Goal: Transaction & Acquisition: Purchase product/service

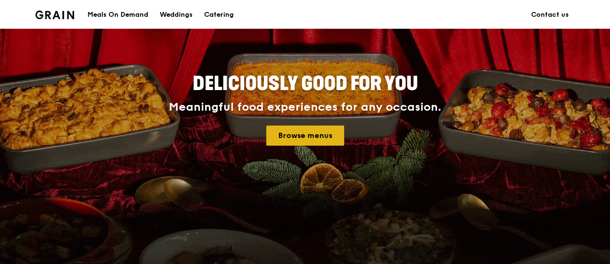
click at [313, 137] on link "Browse menus" at bounding box center [305, 135] width 78 height 20
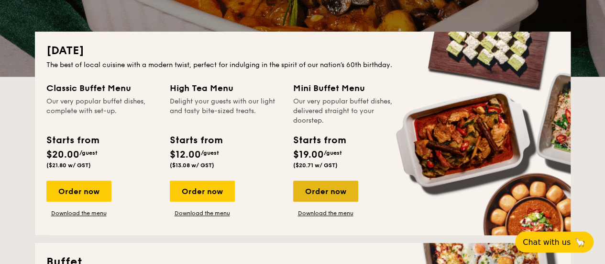
click at [322, 193] on div "Order now" at bounding box center [325, 190] width 65 height 21
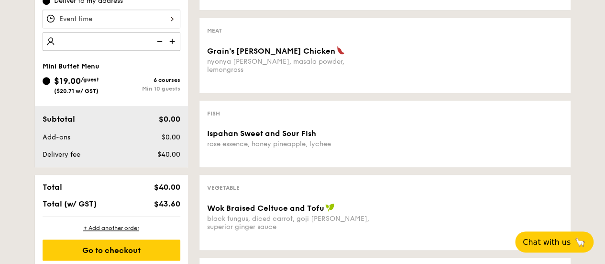
scroll to position [191, 0]
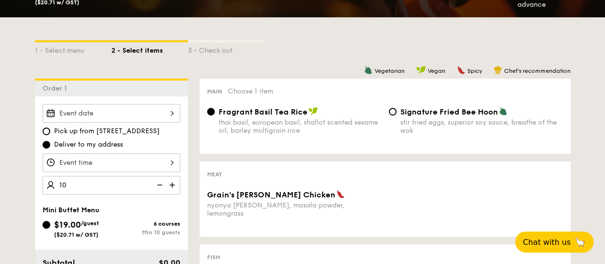
type input "10 guests"
click at [137, 110] on div at bounding box center [112, 113] width 138 height 19
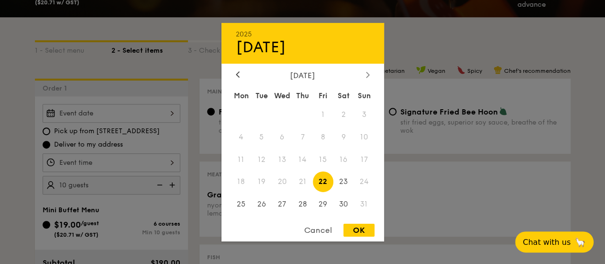
click at [369, 75] on div at bounding box center [368, 74] width 9 height 9
click at [274, 133] on span "10" at bounding box center [282, 136] width 21 height 21
click at [265, 131] on span "9" at bounding box center [261, 136] width 21 height 21
click at [264, 137] on span "9" at bounding box center [261, 136] width 21 height 21
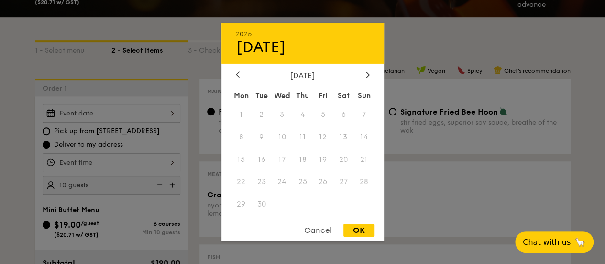
click at [272, 38] on div "[DATE]" at bounding box center [303, 47] width 134 height 18
drag, startPoint x: 256, startPoint y: 44, endPoint x: 260, endPoint y: 94, distance: 49.9
click at [256, 49] on div "[DATE]" at bounding box center [303, 47] width 134 height 18
click at [314, 228] on div "Cancel" at bounding box center [318, 229] width 47 height 13
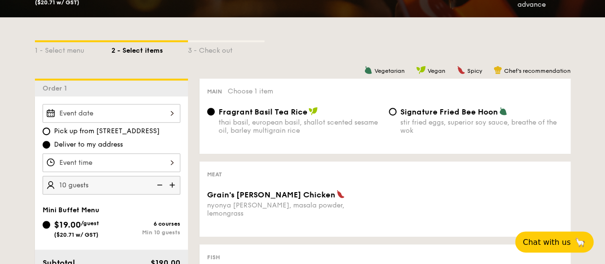
click at [142, 164] on div at bounding box center [112, 162] width 138 height 19
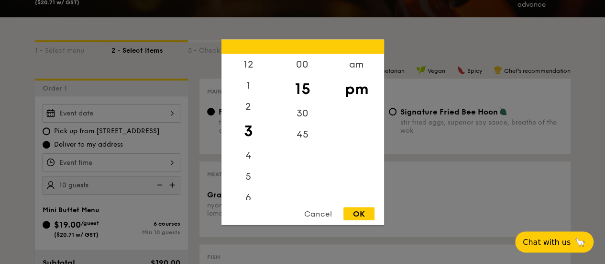
click at [135, 109] on div at bounding box center [302, 132] width 605 height 264
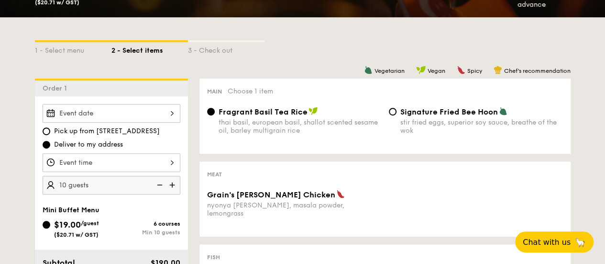
click at [135, 113] on div at bounding box center [302, 132] width 605 height 264
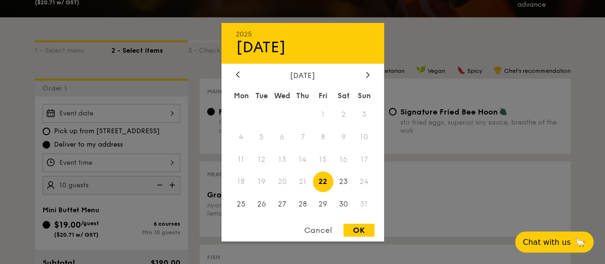
click at [135, 113] on div "2025 Aug 22 August 2025 Mon Tue Wed Thu Fri Sat Sun 1 2 3 4 5 6 7 8 9 10 11 12 …" at bounding box center [112, 113] width 138 height 19
click at [366, 75] on icon at bounding box center [368, 74] width 4 height 6
click at [272, 44] on div "[DATE]" at bounding box center [303, 47] width 134 height 18
click at [286, 44] on div "[DATE]" at bounding box center [303, 47] width 134 height 18
click at [242, 71] on div "September 2025" at bounding box center [303, 74] width 134 height 9
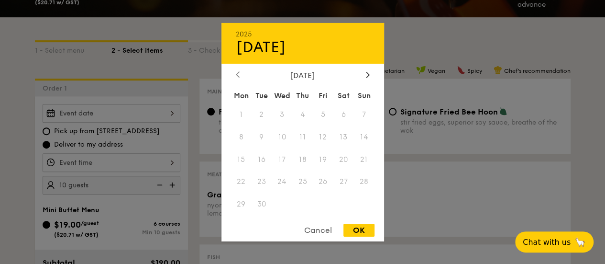
click at [238, 73] on icon at bounding box center [238, 74] width 4 height 6
click at [344, 200] on span "30" at bounding box center [343, 204] width 21 height 21
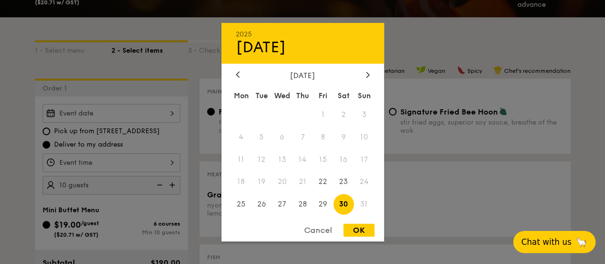
click at [560, 248] on button "Chat with us 🦙" at bounding box center [554, 242] width 82 height 22
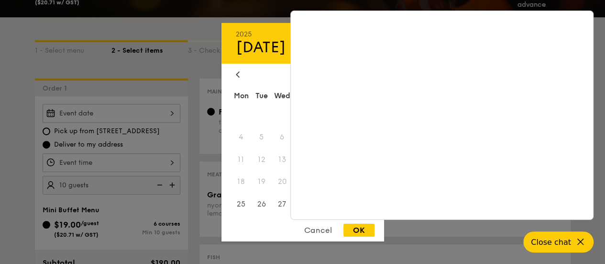
click at [216, 56] on div at bounding box center [302, 132] width 605 height 264
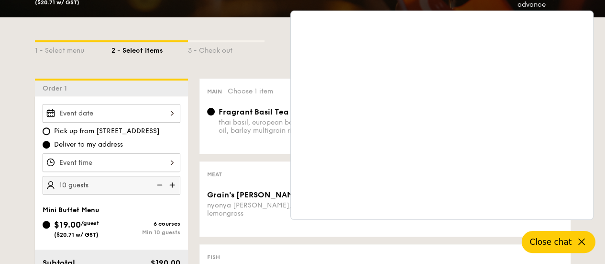
click at [582, 233] on button "Close chat" at bounding box center [559, 242] width 74 height 22
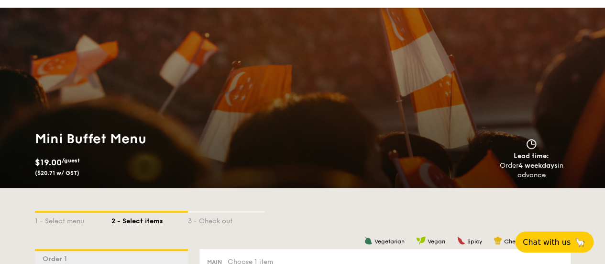
scroll to position [0, 0]
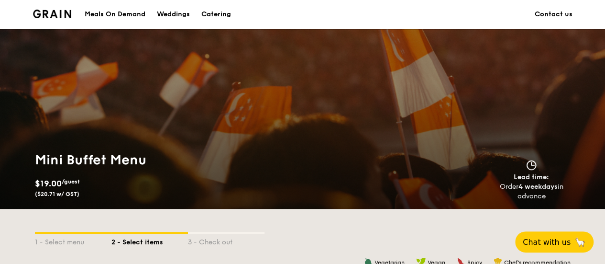
click at [540, 178] on span "Lead time:" at bounding box center [531, 177] width 35 height 8
click at [222, 9] on div "Catering" at bounding box center [216, 14] width 30 height 29
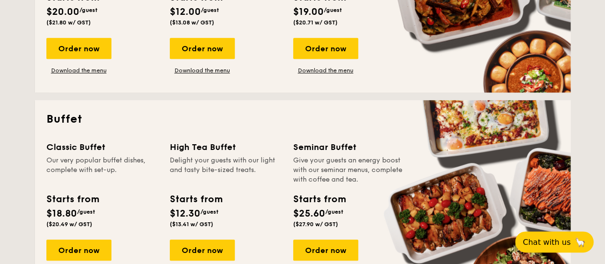
scroll to position [335, 0]
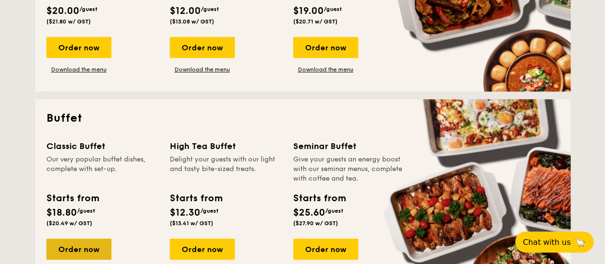
click at [89, 241] on div "Order now" at bounding box center [78, 248] width 65 height 21
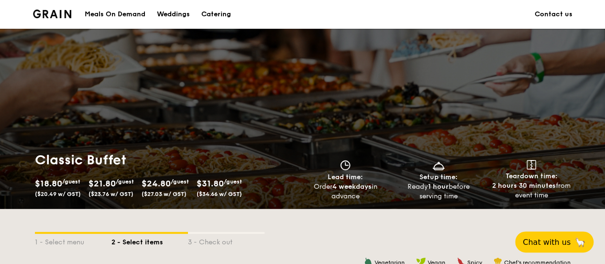
click at [55, 11] on img at bounding box center [52, 14] width 39 height 9
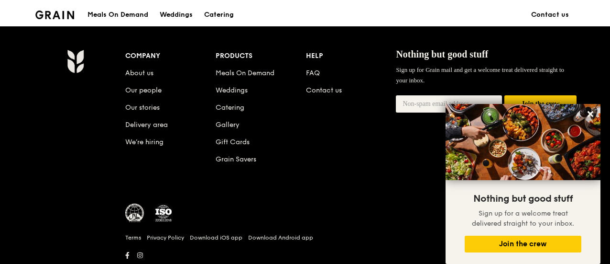
scroll to position [948, 0]
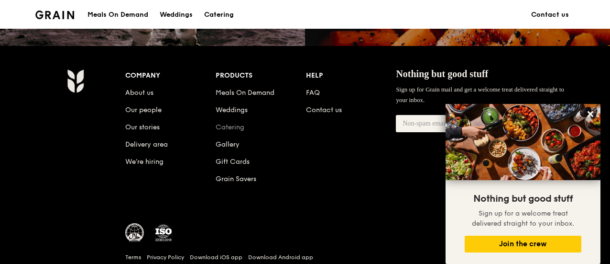
click at [233, 128] on link "Catering" at bounding box center [230, 127] width 29 height 8
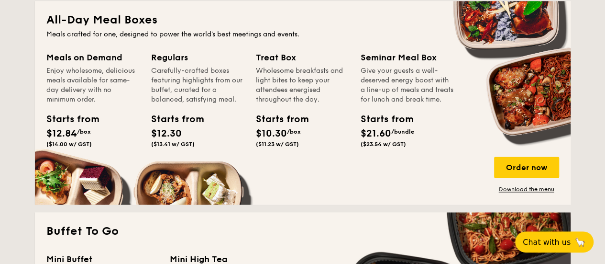
scroll to position [718, 0]
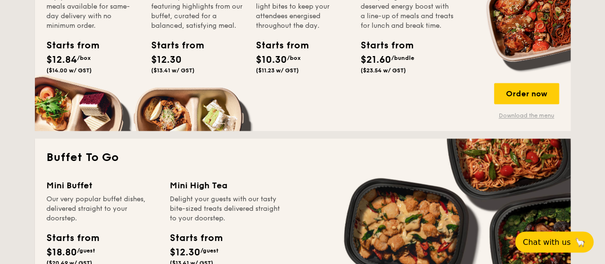
click at [531, 114] on link "Download the menu" at bounding box center [526, 115] width 65 height 8
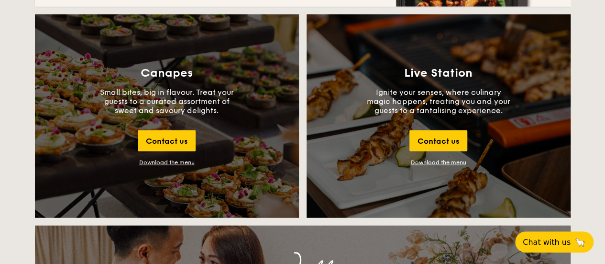
scroll to position [1244, 0]
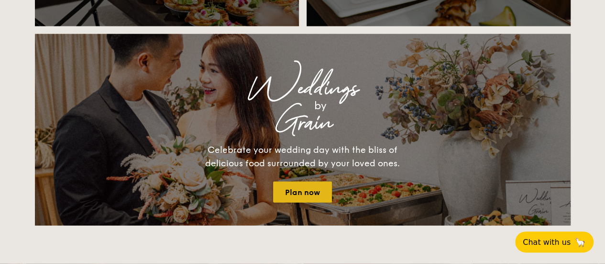
click at [301, 200] on link "Plan now" at bounding box center [302, 191] width 59 height 21
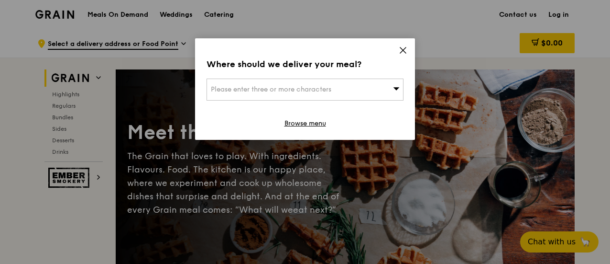
click at [324, 80] on div "Please enter three or more characters" at bounding box center [305, 89] width 197 height 22
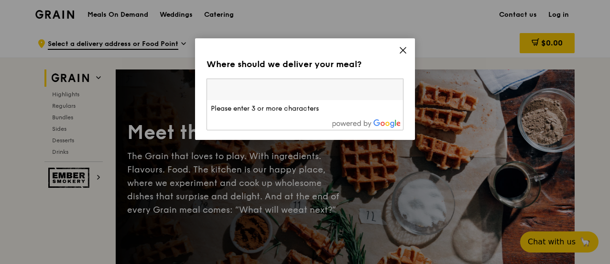
click at [406, 46] on icon at bounding box center [403, 50] width 9 height 9
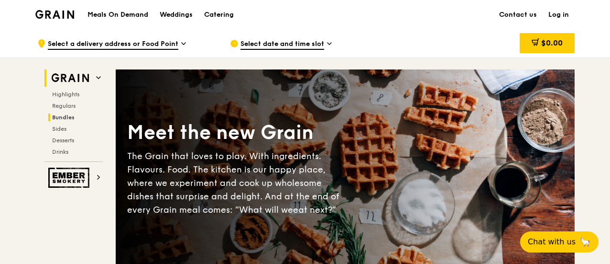
click at [70, 118] on span "Bundles" at bounding box center [63, 117] width 22 height 7
click at [216, 15] on div "Catering" at bounding box center [219, 14] width 30 height 29
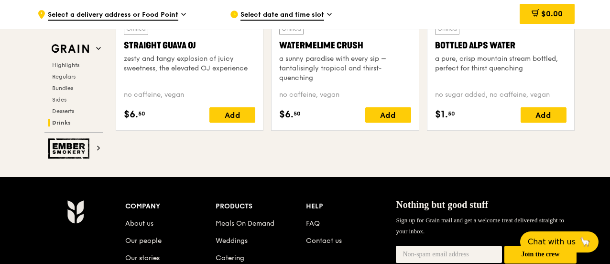
scroll to position [4019, 0]
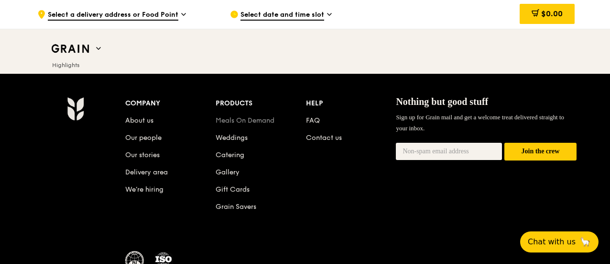
click at [233, 116] on link "Meals On Demand" at bounding box center [245, 120] width 59 height 8
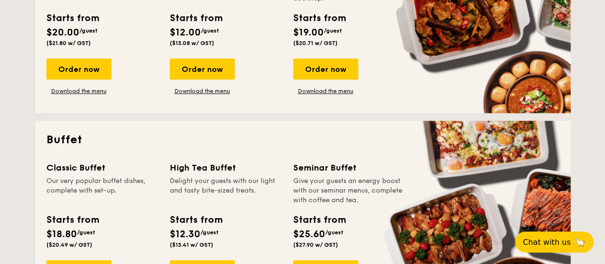
scroll to position [431, 0]
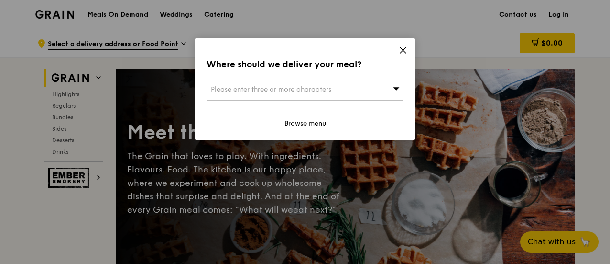
click at [308, 84] on div "Please enter three or more characters" at bounding box center [305, 89] width 197 height 22
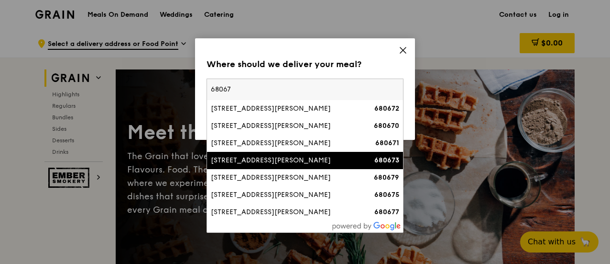
type input "68067"
click at [239, 160] on div "[STREET_ADDRESS][PERSON_NAME]" at bounding box center [282, 160] width 142 height 10
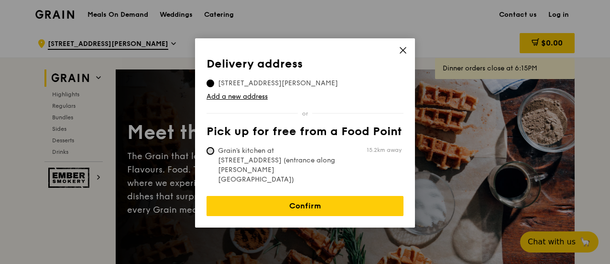
click at [211, 148] on input "Grain's kitchen at [STREET_ADDRESS] (entrance along [PERSON_NAME][GEOGRAPHIC_DA…" at bounding box center [211, 151] width 8 height 8
radio input "true"
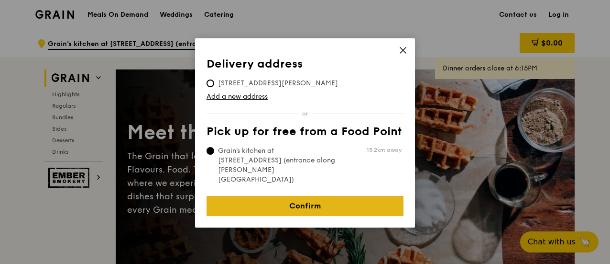
click at [285, 196] on link "Confirm" at bounding box center [305, 206] width 197 height 20
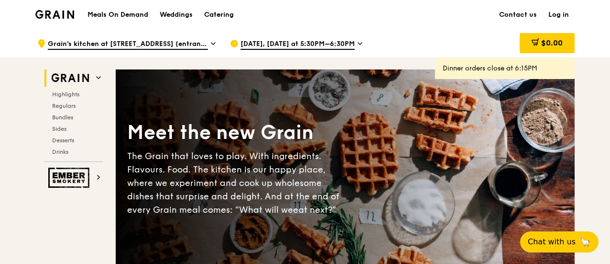
click at [182, 43] on span "Grain's kitchen at [STREET_ADDRESS] (entrance along [PERSON_NAME][GEOGRAPHIC_DA…" at bounding box center [128, 44] width 160 height 11
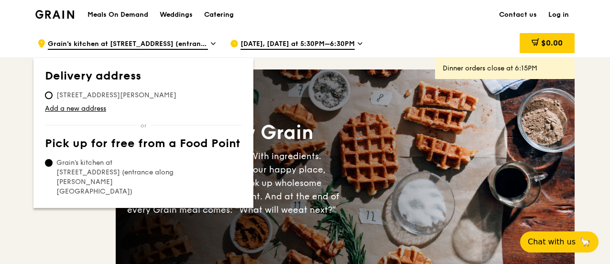
click at [54, 93] on span "[STREET_ADDRESS][PERSON_NAME]" at bounding box center [116, 95] width 143 height 10
click at [53, 93] on input "[STREET_ADDRESS][PERSON_NAME]" at bounding box center [49, 95] width 8 height 8
radio input "true"
click at [374, 29] on div "[DATE], [DATE] at 5:30PM–6:30PM" at bounding box center [318, 43] width 177 height 29
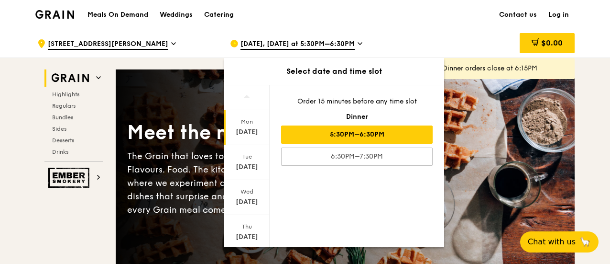
click at [315, 44] on span "[DATE], [DATE] at 5:30PM–6:30PM" at bounding box center [298, 44] width 114 height 11
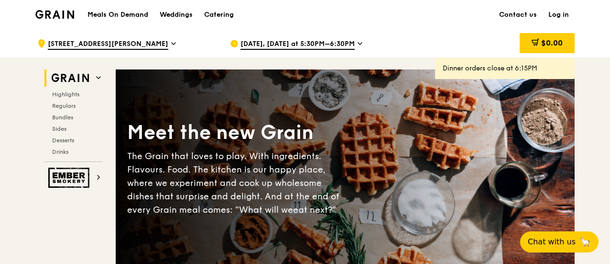
click at [315, 44] on span "[DATE], [DATE] at 5:30PM–6:30PM" at bounding box center [298, 44] width 114 height 11
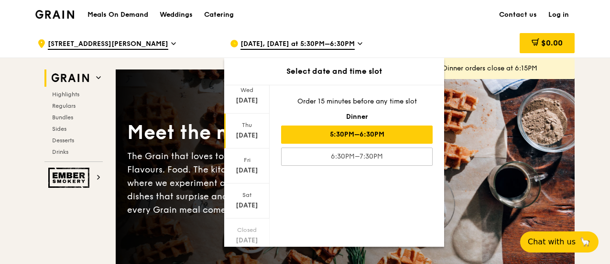
scroll to position [131, 0]
click at [244, 235] on icon at bounding box center [247, 234] width 7 height 7
click at [244, 236] on icon at bounding box center [247, 234] width 7 height 7
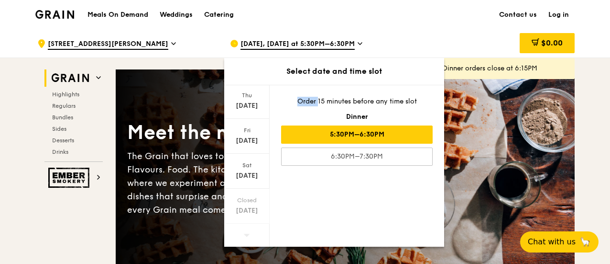
click at [244, 236] on icon at bounding box center [247, 234] width 7 height 7
click at [246, 218] on div "Closed [DATE]" at bounding box center [246, 205] width 45 height 35
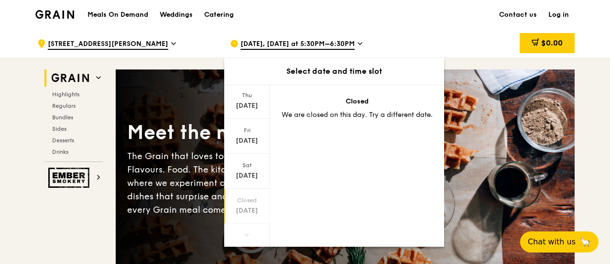
click at [348, 67] on div "Select date and time slot" at bounding box center [334, 71] width 220 height 11
click at [246, 176] on div "[DATE]" at bounding box center [247, 176] width 43 height 10
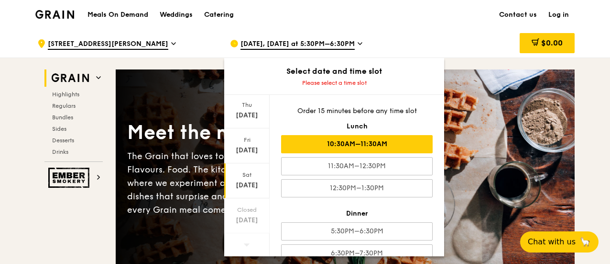
click at [380, 141] on div "10:30AM–11:30AM" at bounding box center [357, 144] width 152 height 18
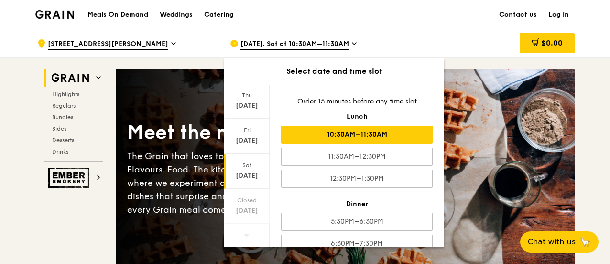
scroll to position [16, 0]
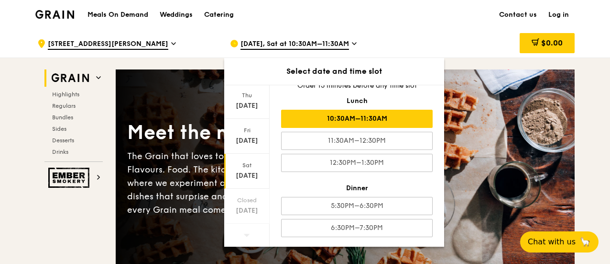
click at [466, 24] on div "Meals On Demand Weddings Catering Contact us Log in" at bounding box center [305, 14] width 540 height 29
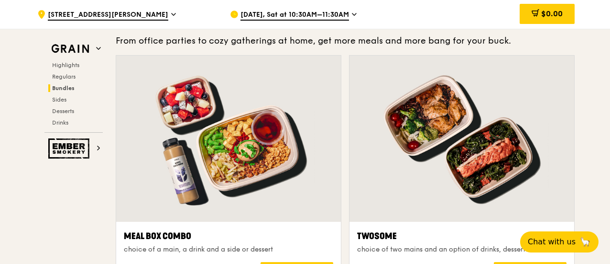
scroll to position [1435, 0]
